Goal: Task Accomplishment & Management: Use online tool/utility

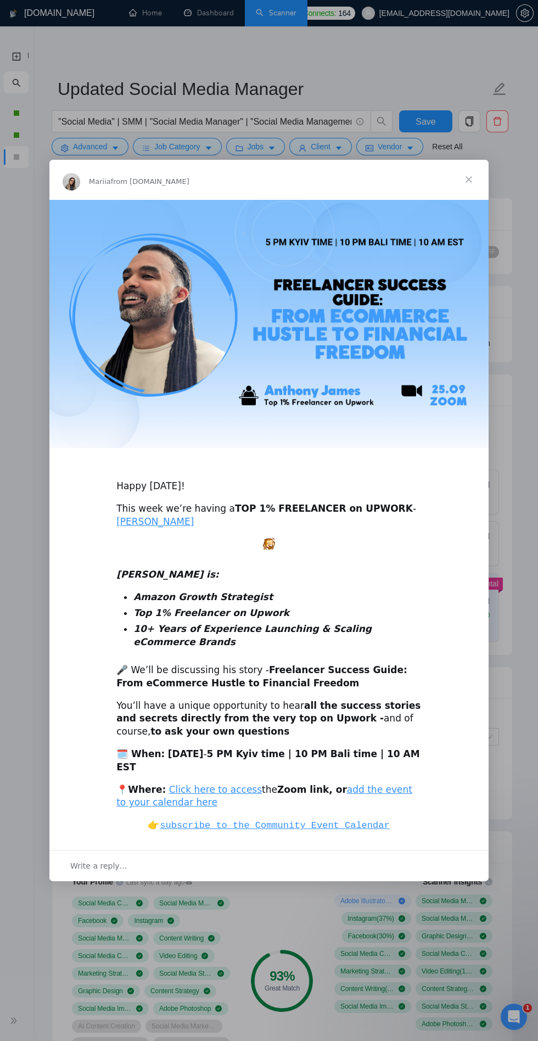
click at [467, 160] on span "Close" at bounding box center [469, 180] width 40 height 40
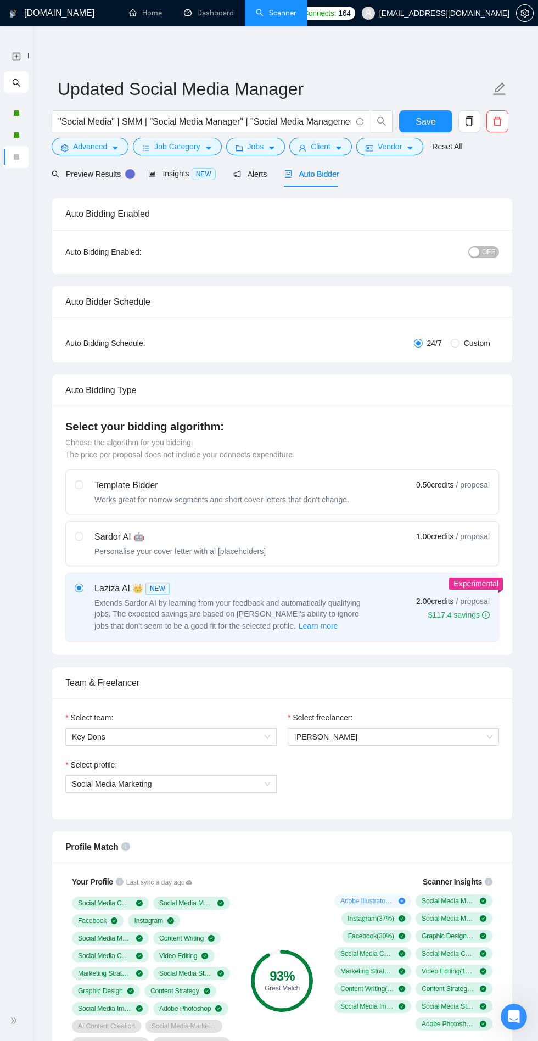
click at [18, 1014] on div at bounding box center [17, 1021] width 20 height 23
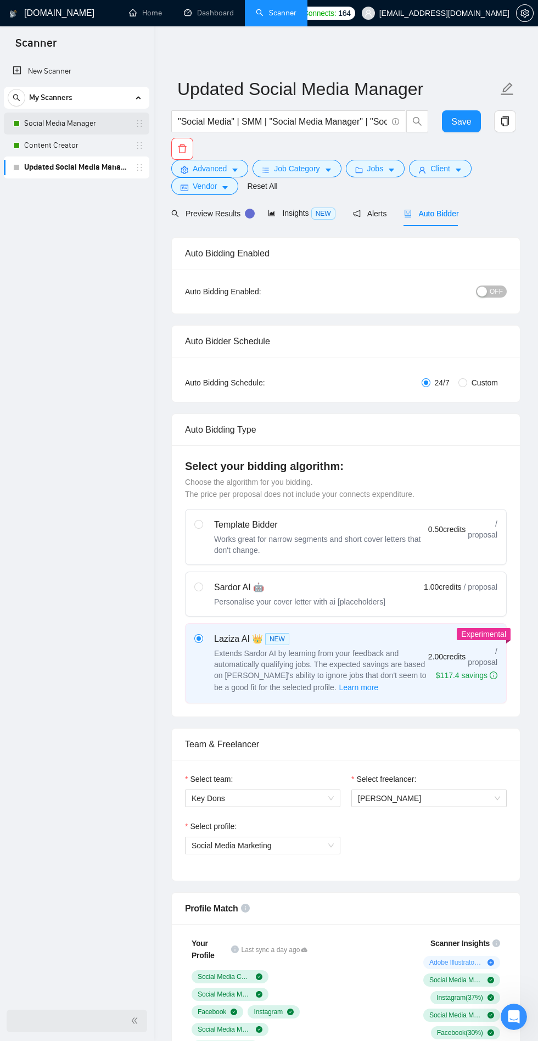
click at [63, 119] on link "Social Media Manager" at bounding box center [76, 124] width 104 height 22
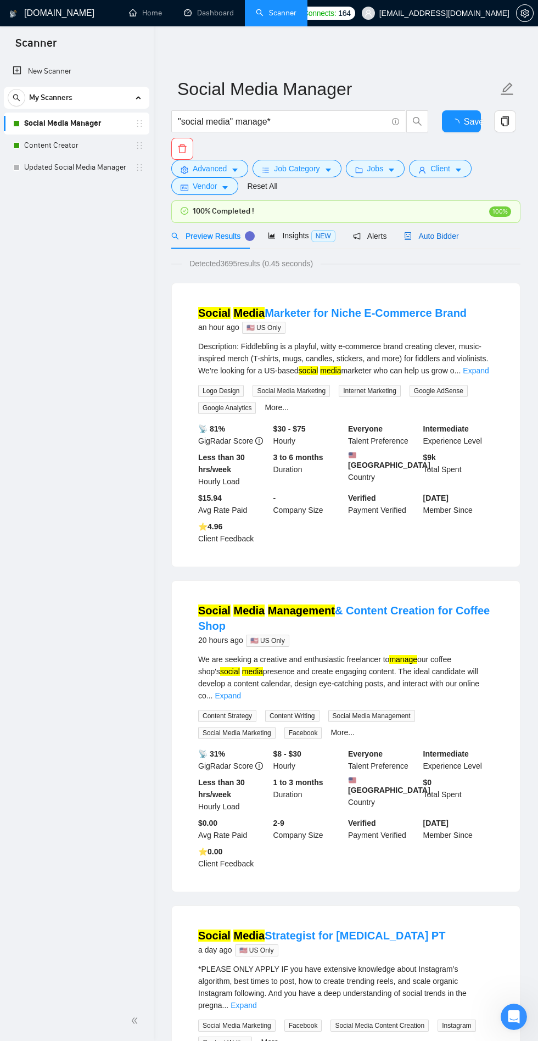
click at [441, 232] on span "Auto Bidder" at bounding box center [431, 236] width 54 height 9
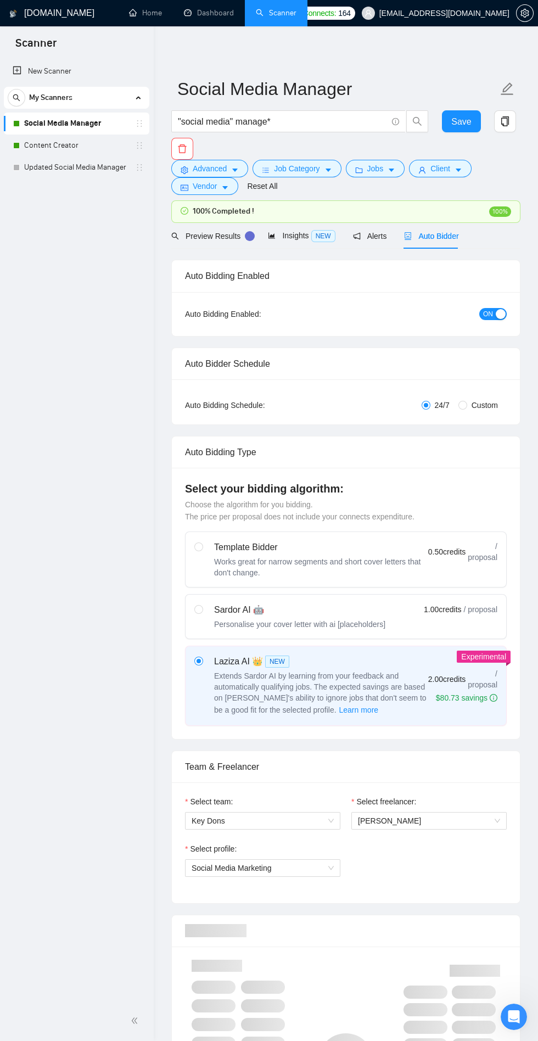
checkbox input "true"
click at [431, 239] on span "Auto Bidder" at bounding box center [431, 236] width 54 height 9
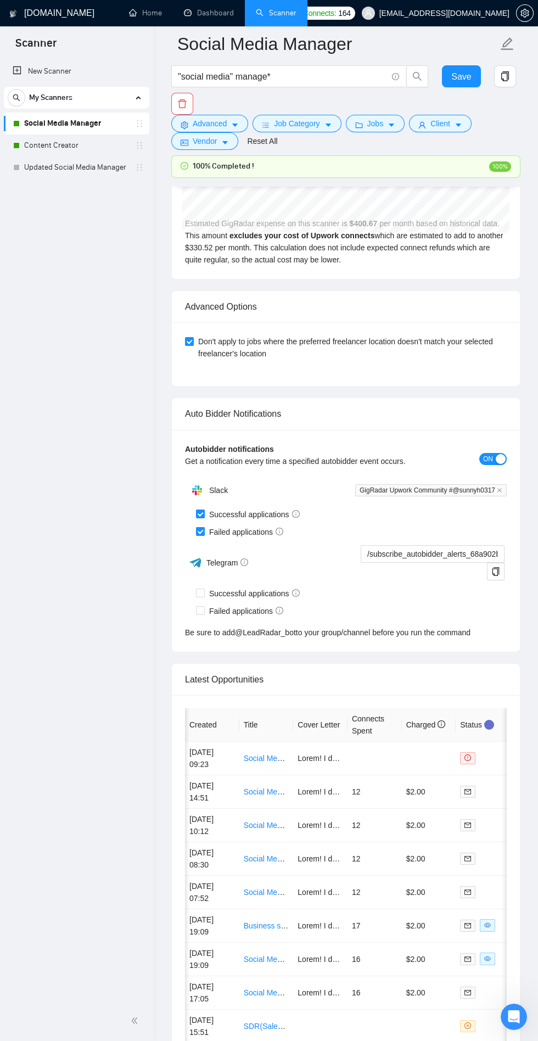
scroll to position [0, 63]
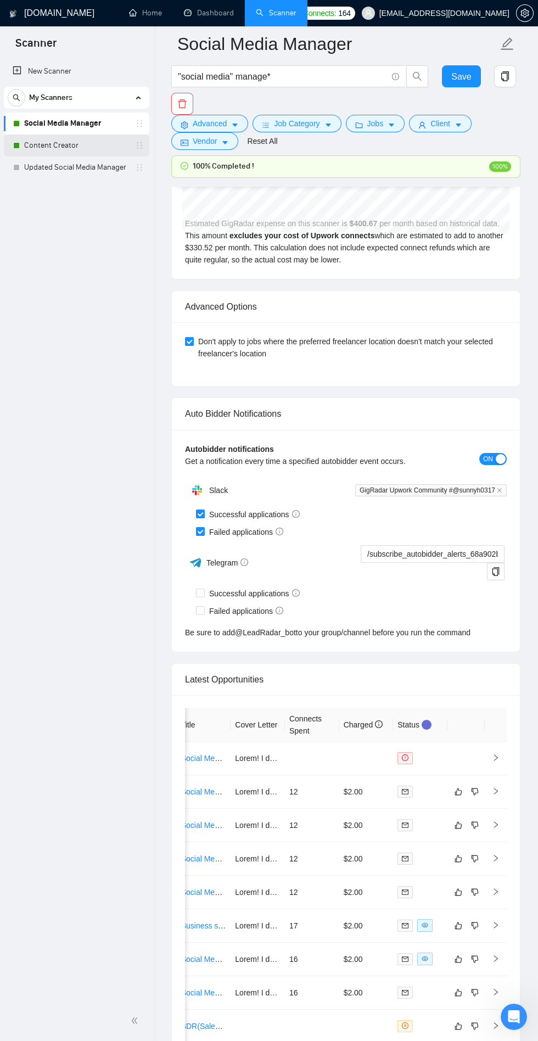
click at [71, 142] on link "Content Creator" at bounding box center [76, 146] width 104 height 22
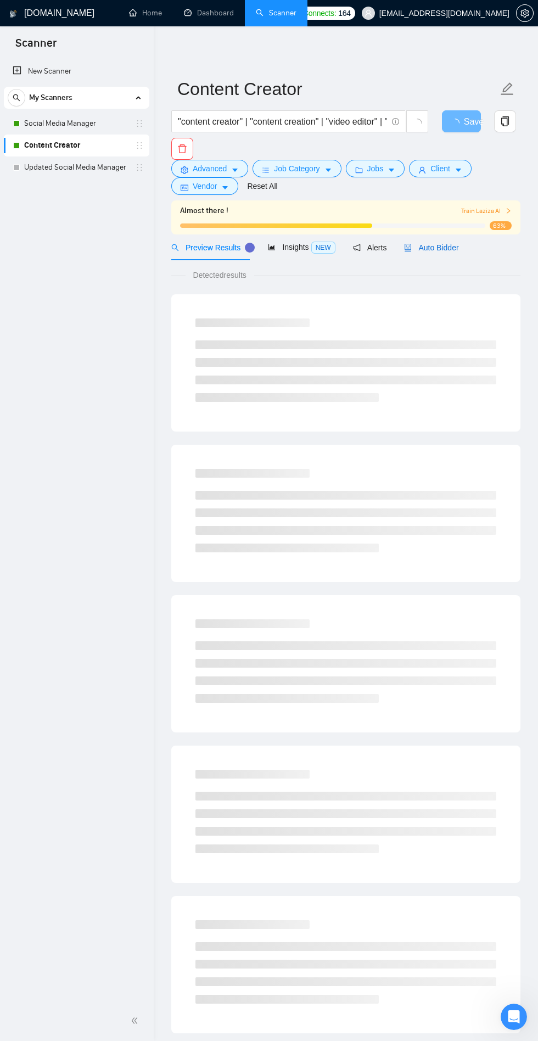
click at [431, 250] on span "Auto Bidder" at bounding box center [431, 247] width 54 height 9
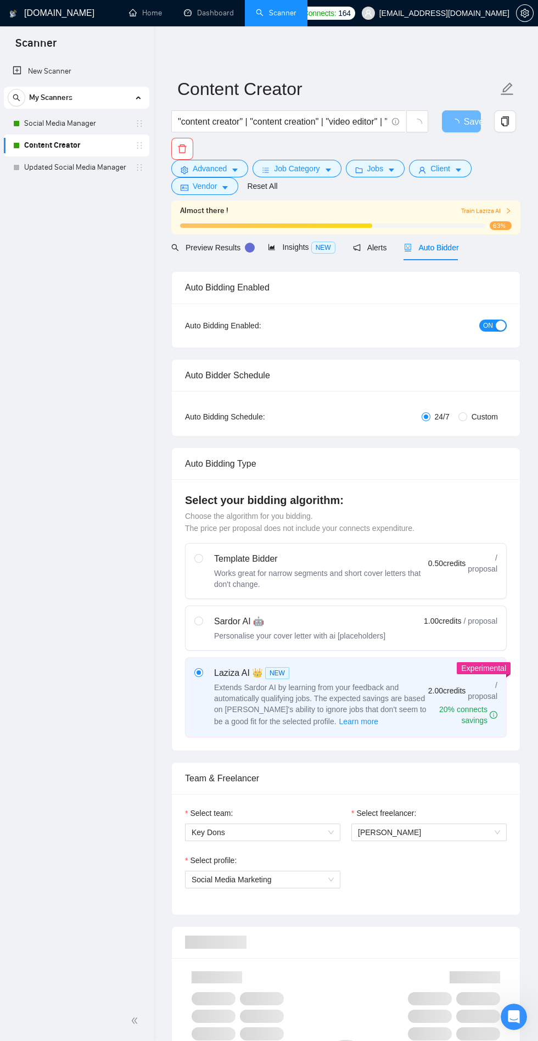
checkbox input "true"
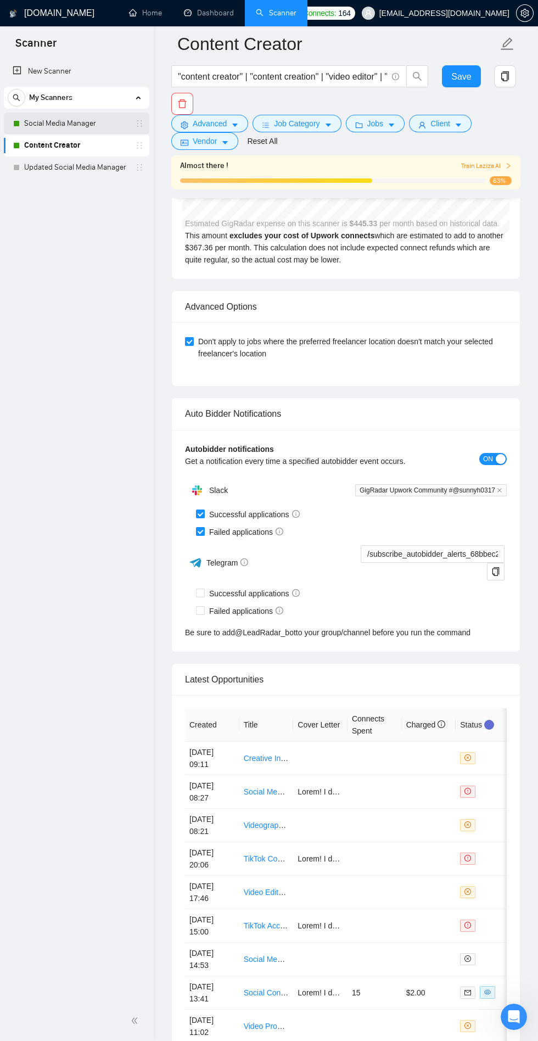
click at [71, 119] on link "Social Media Manager" at bounding box center [76, 124] width 104 height 22
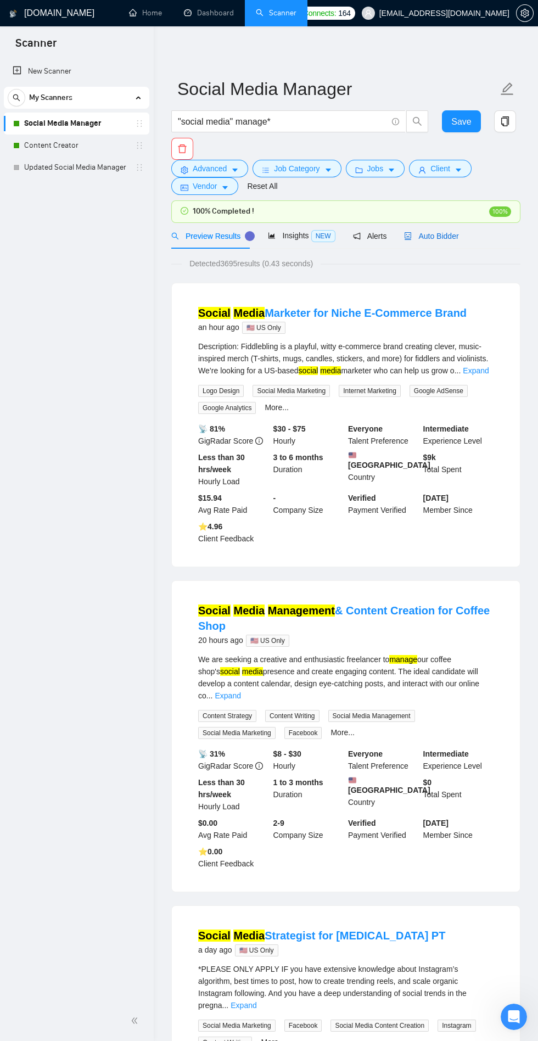
click at [438, 235] on span "Auto Bidder" at bounding box center [431, 236] width 54 height 9
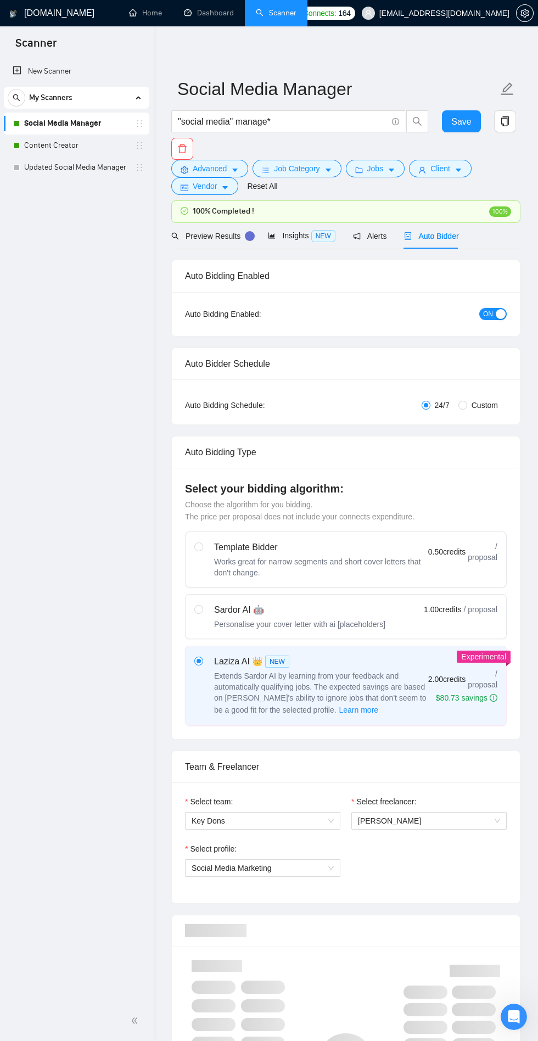
checkbox input "true"
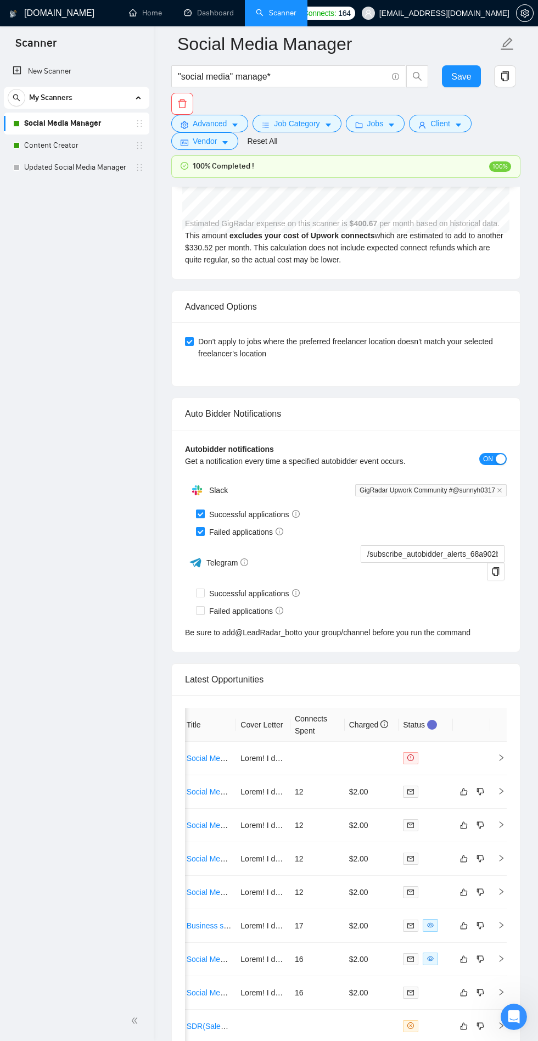
scroll to position [0, 63]
click at [320, 760] on td at bounding box center [312, 758] width 54 height 33
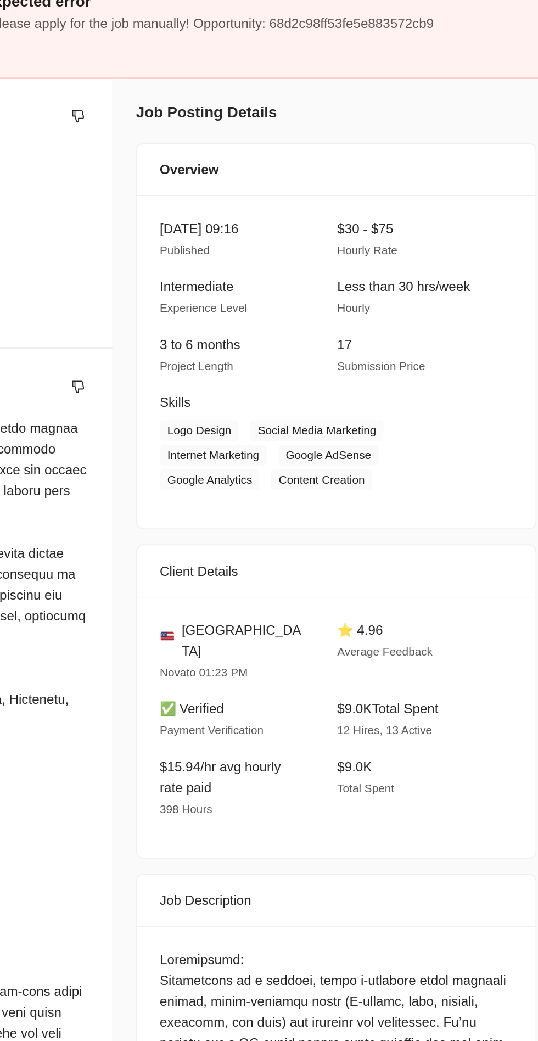
scroll to position [2775, 0]
